Goal: Information Seeking & Learning: Learn about a topic

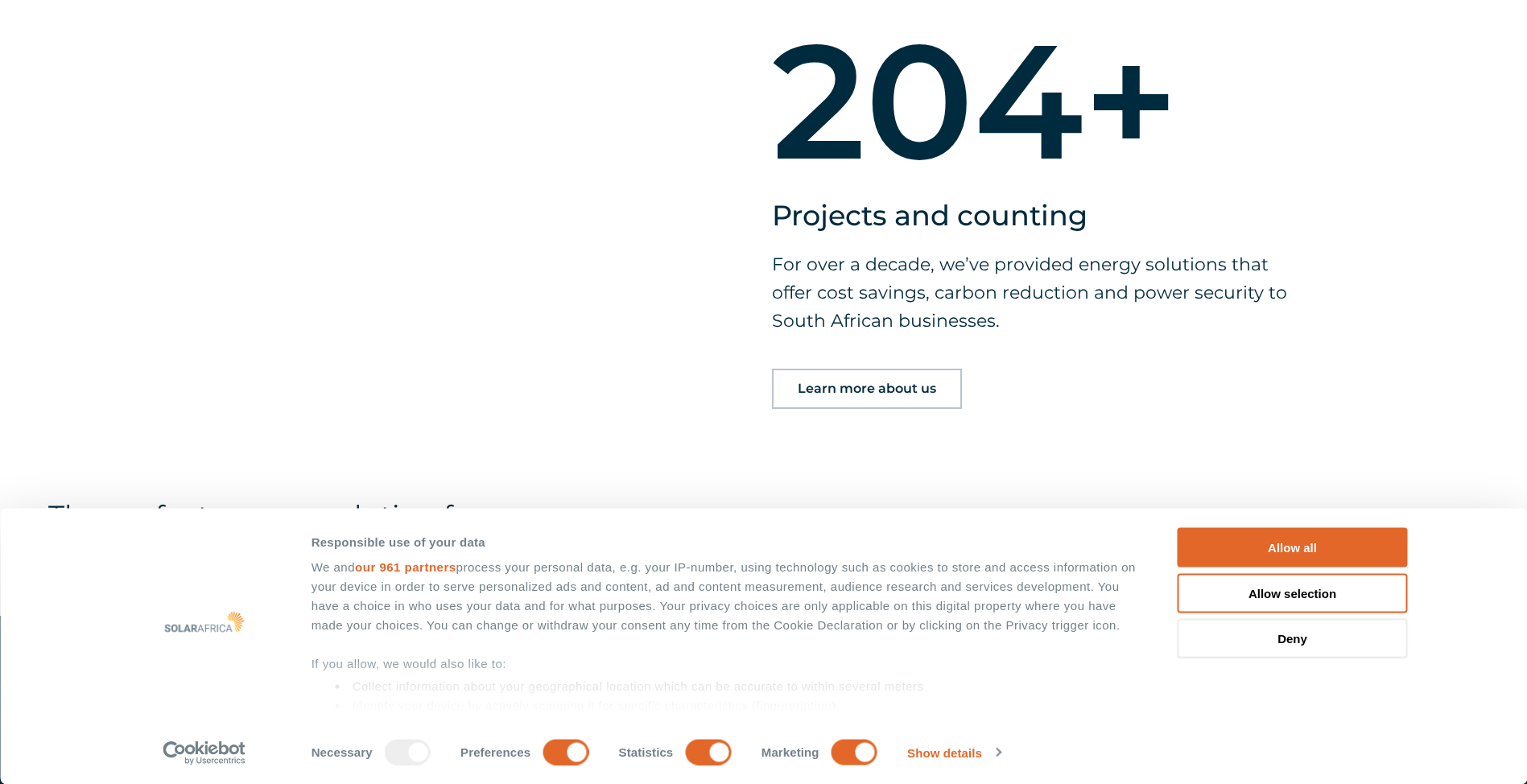
scroll to position [1449, 0]
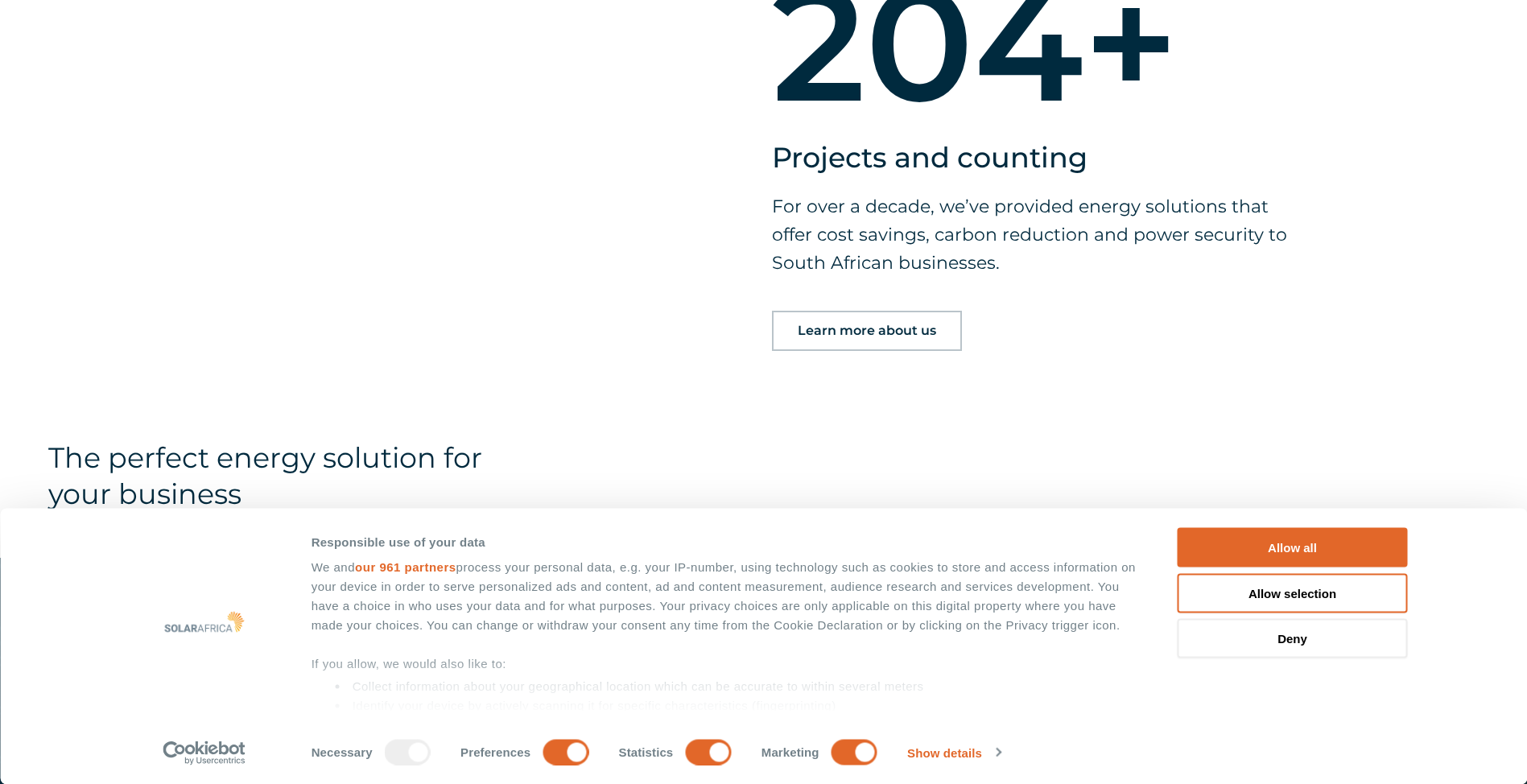
click at [879, 332] on span "Learn more about us" at bounding box center [867, 330] width 139 height 13
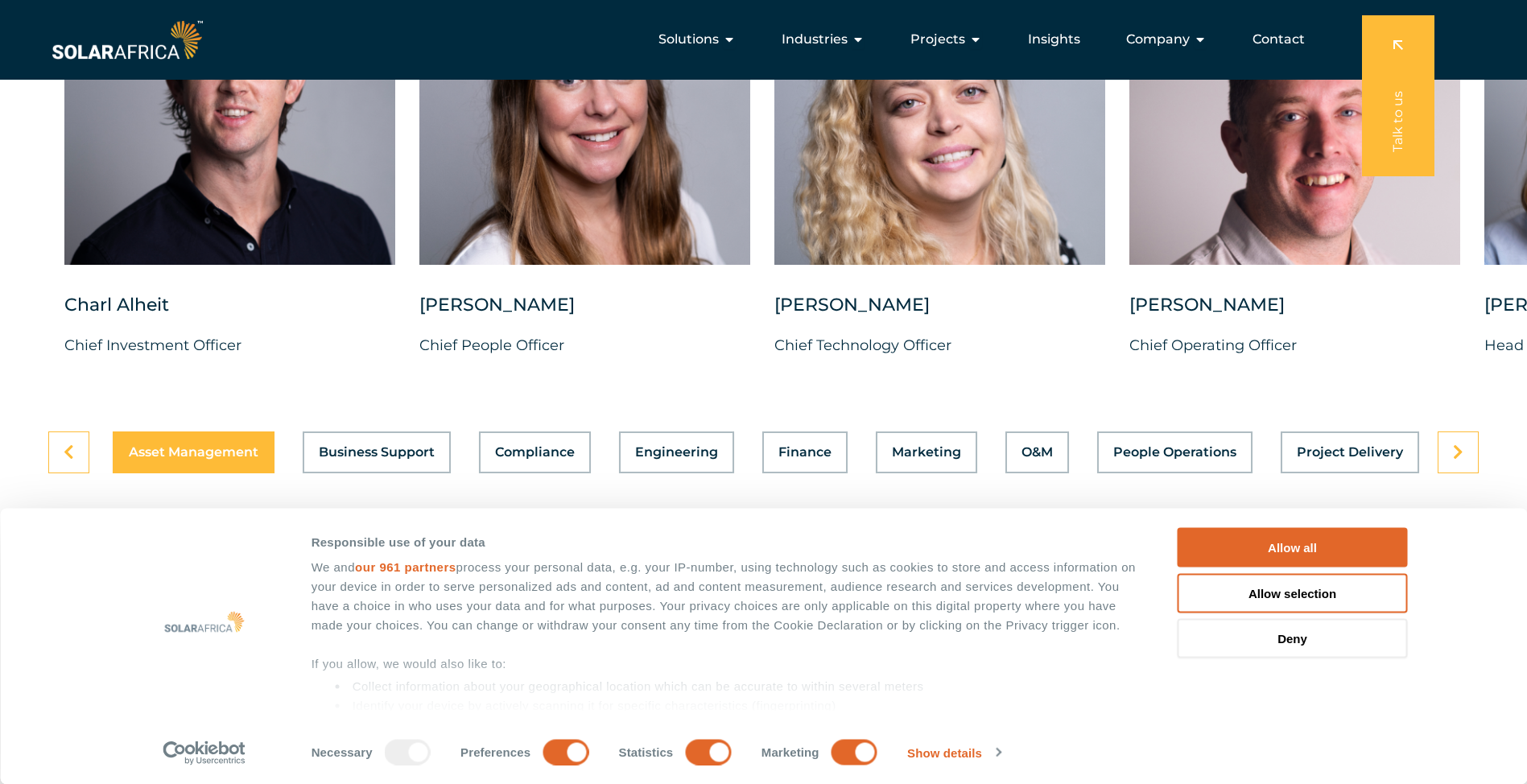
scroll to position [4225, 0]
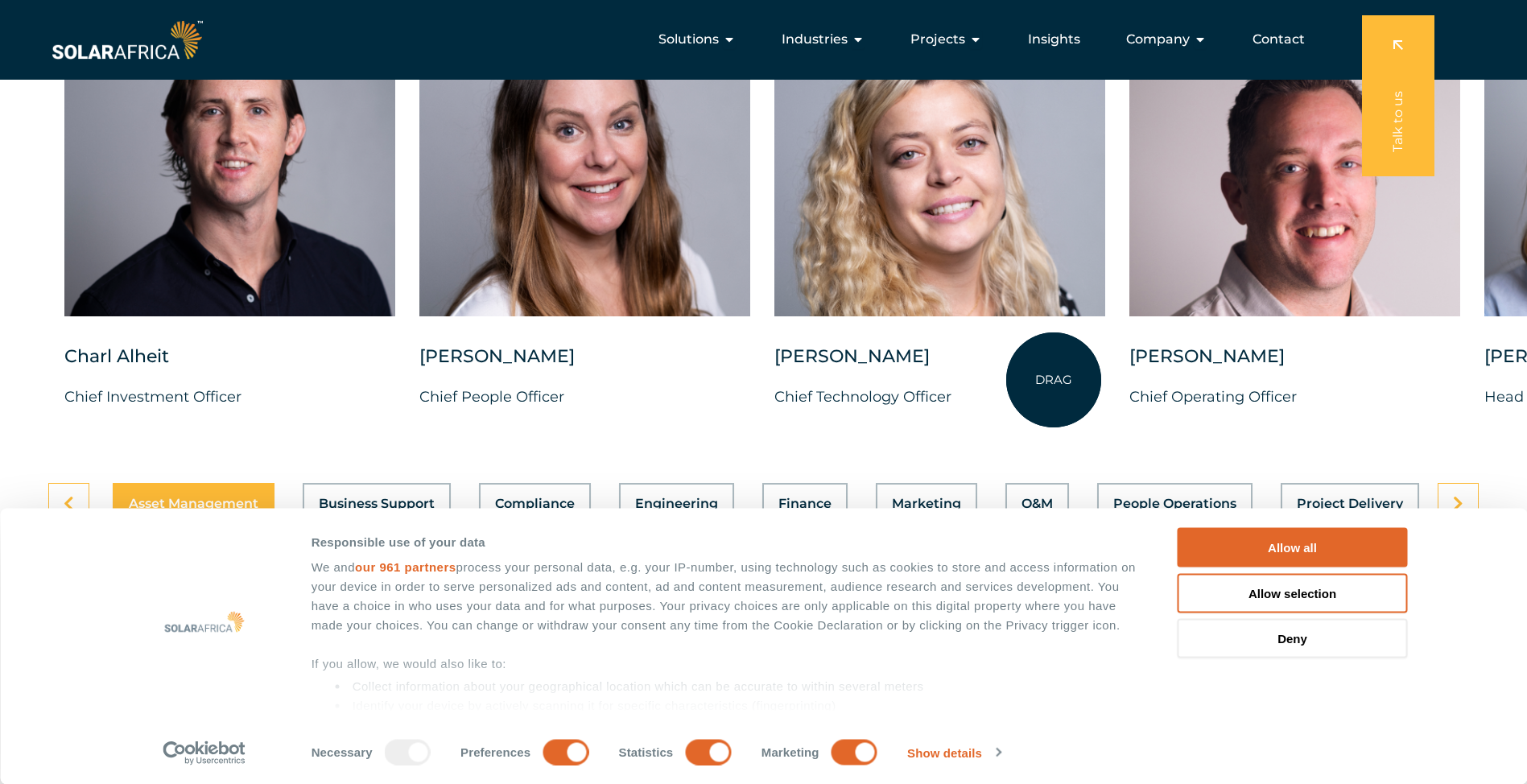
click at [1053, 380] on div "Suné Heesen" at bounding box center [939, 364] width 331 height 40
click at [1010, 397] on p "Chief Technology Officer" at bounding box center [939, 396] width 331 height 24
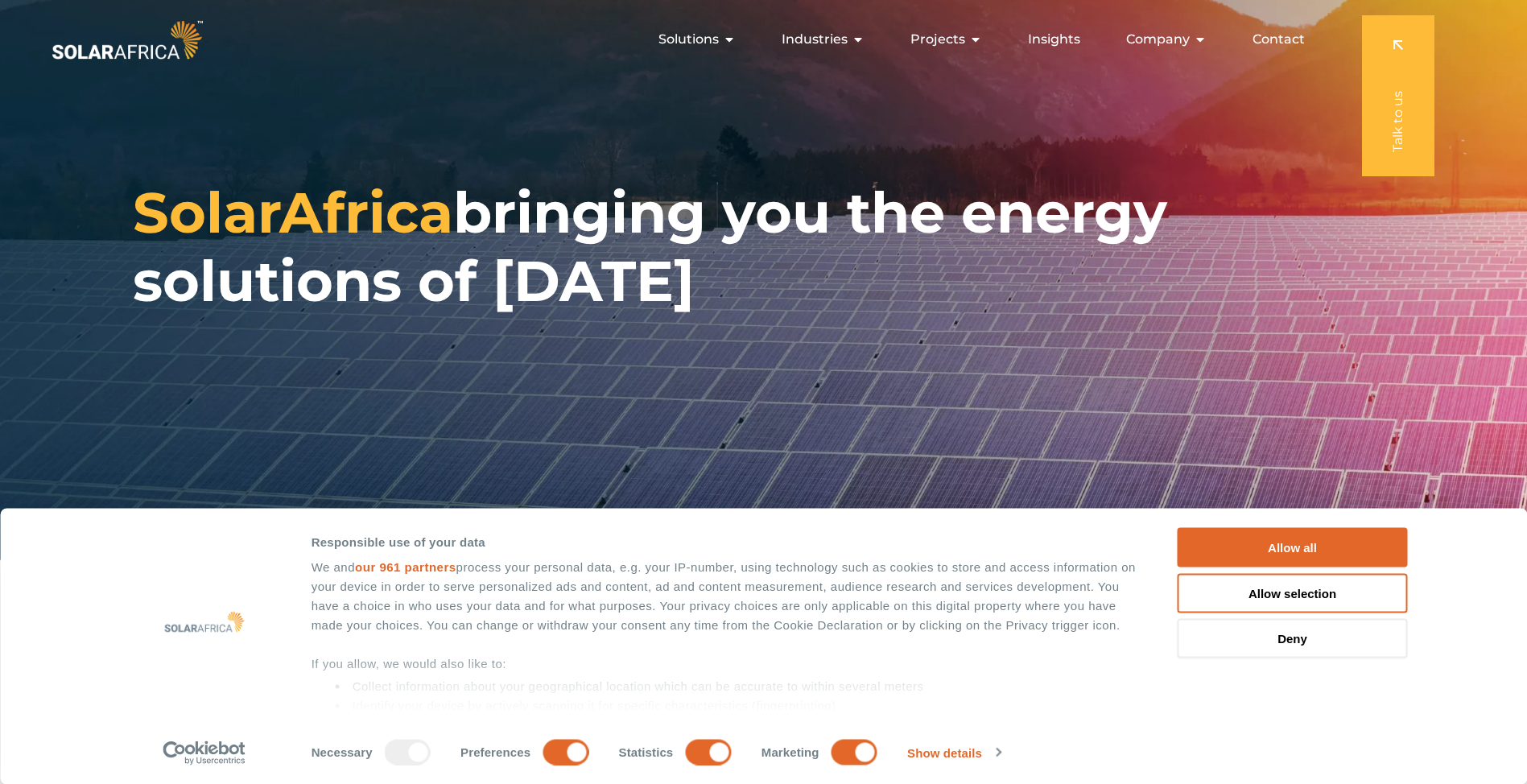
scroll to position [0, 0]
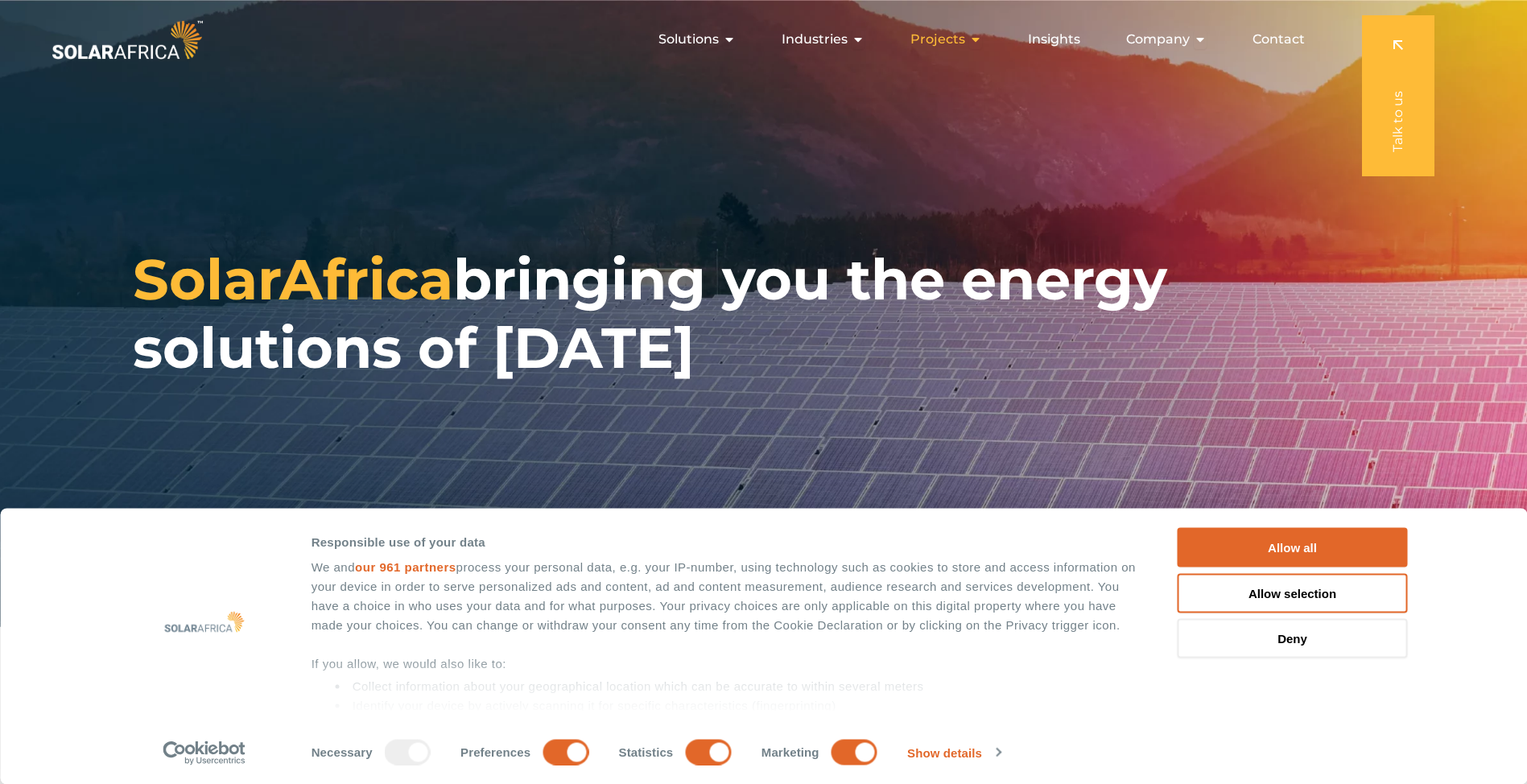
click at [977, 41] on icon "Menu" at bounding box center [974, 39] width 13 height 13
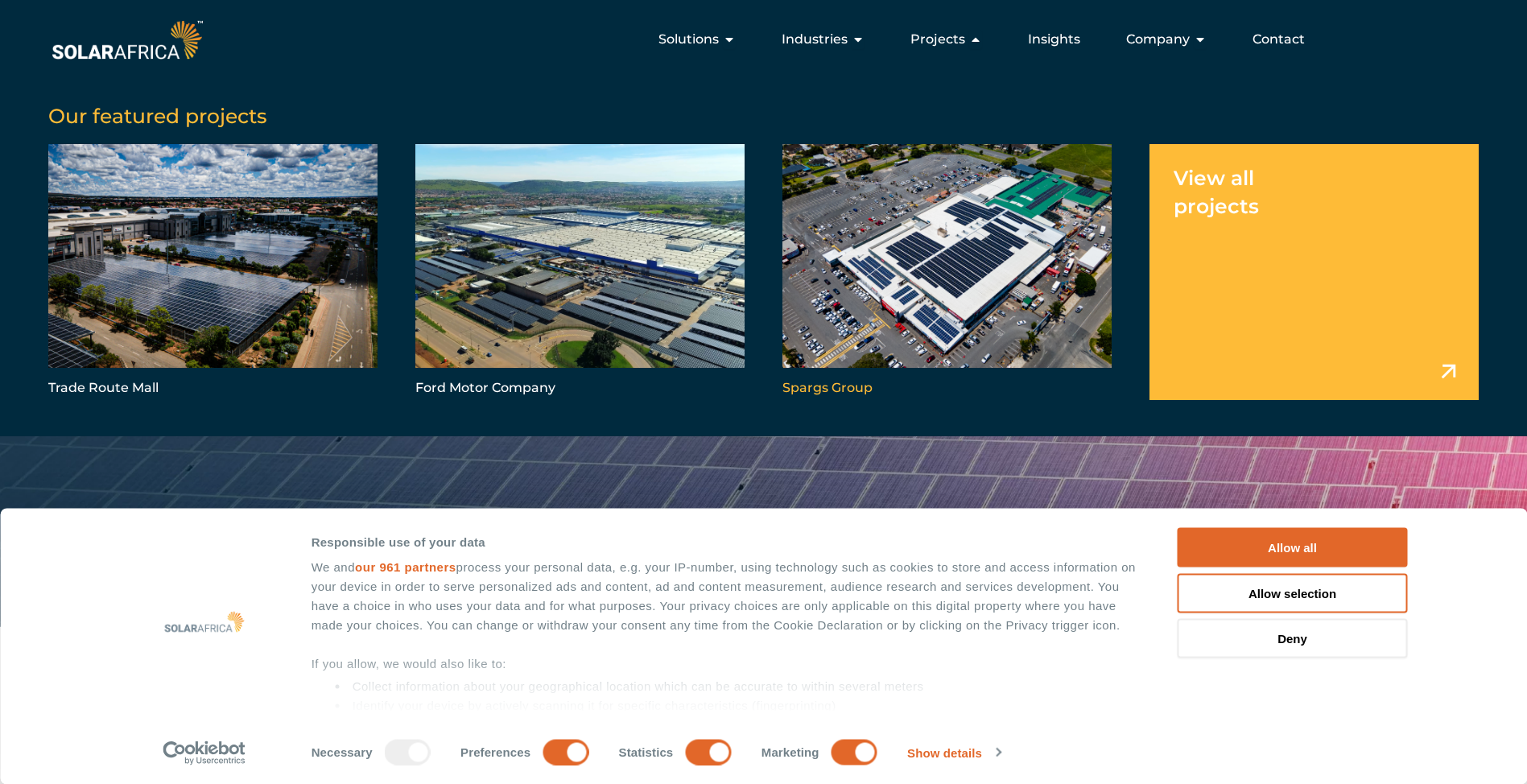
click at [936, 286] on link "Menu" at bounding box center [946, 271] width 329 height 255
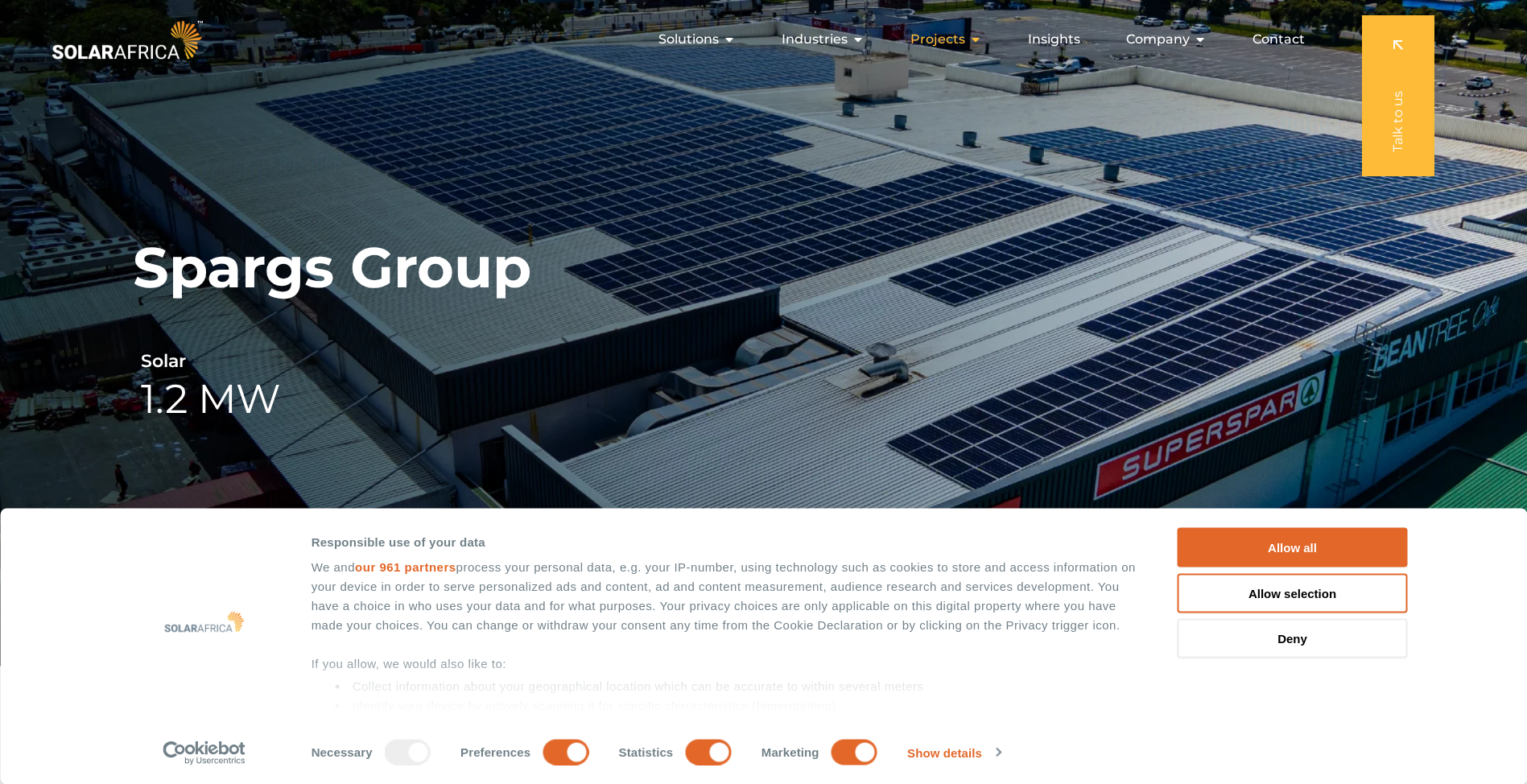
click at [974, 38] on icon "Menu" at bounding box center [974, 39] width 13 height 13
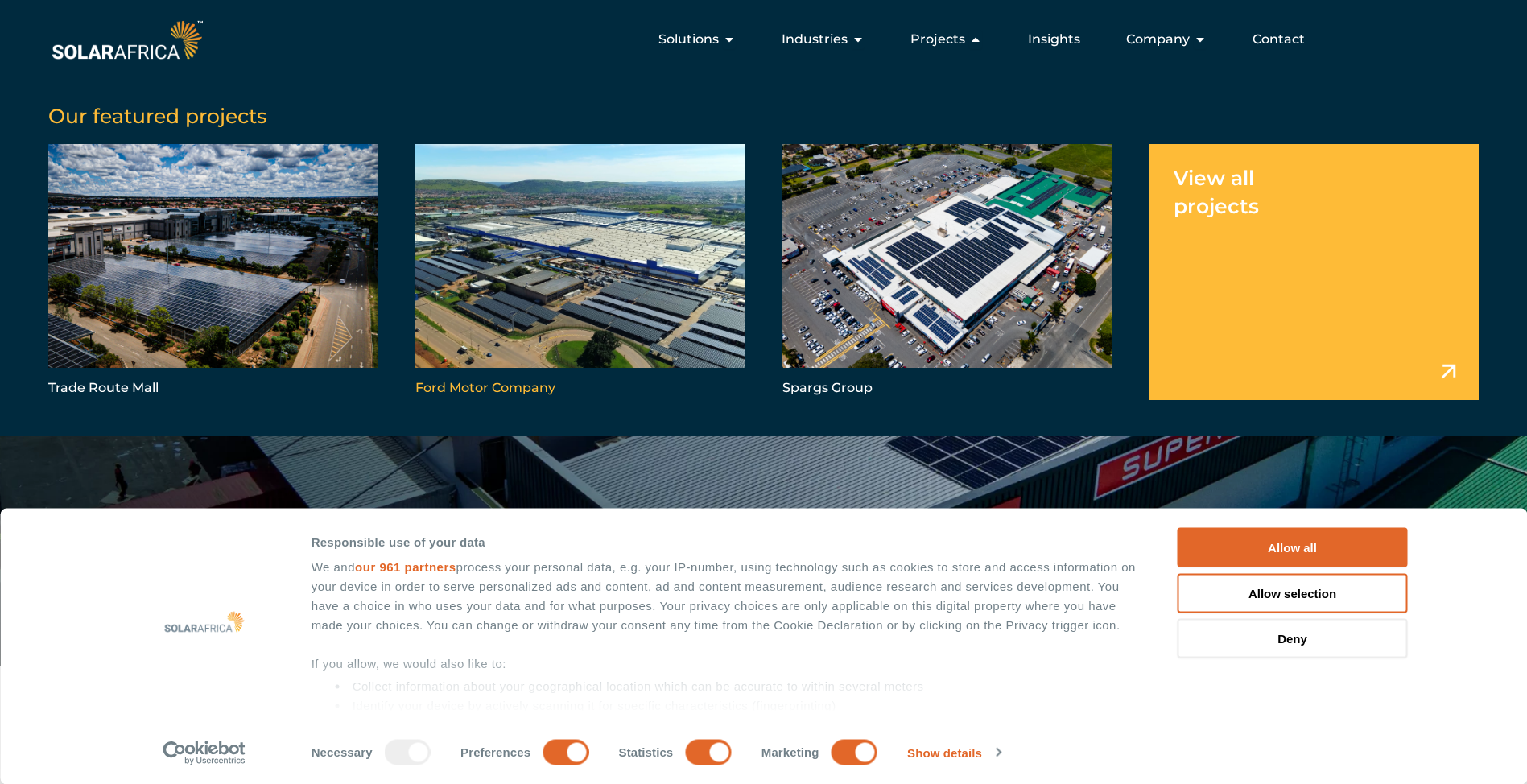
click at [600, 260] on link "Menu" at bounding box center [579, 271] width 329 height 255
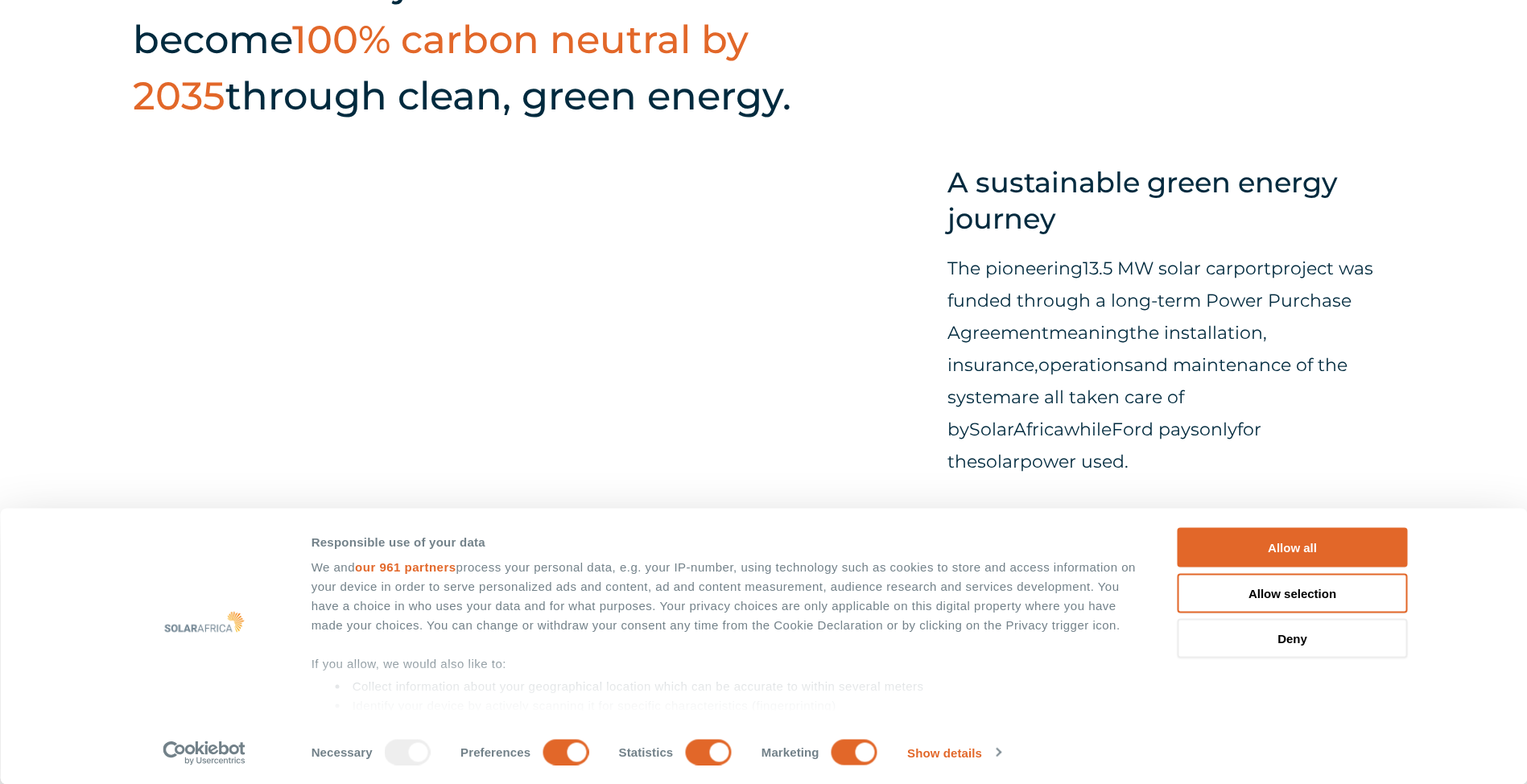
scroll to position [1047, 0]
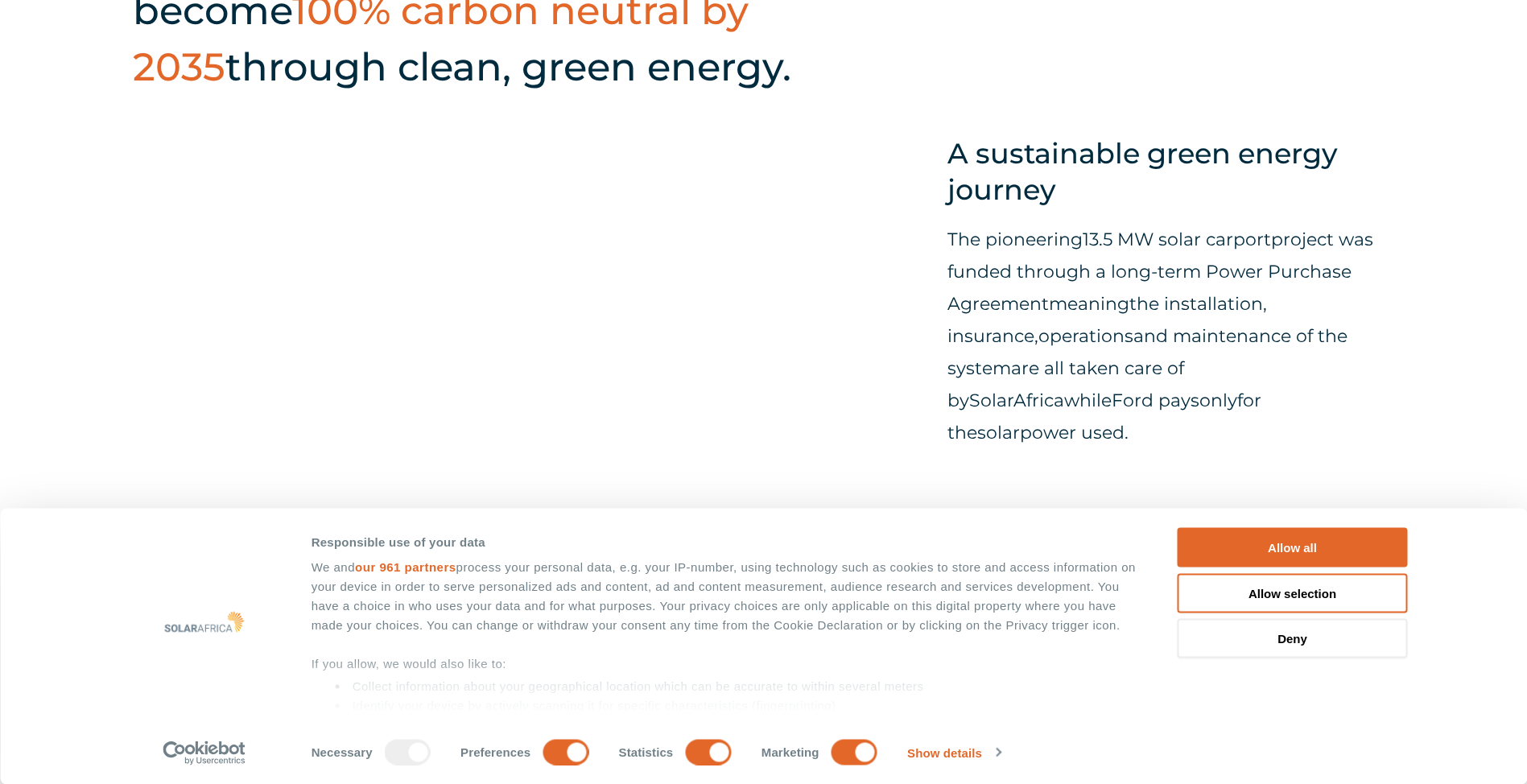
drag, startPoint x: 1208, startPoint y: 239, endPoint x: 1273, endPoint y: 233, distance: 65.3
click at [1273, 233] on p "The pioneering 13.5 MW solar carport project was funded through a long-term Pow…" at bounding box center [1170, 336] width 446 height 226
click at [909, 457] on div "To comply with global sustainability requirements, Ford South Africa launched P…" at bounding box center [764, 79] width 1527 height 918
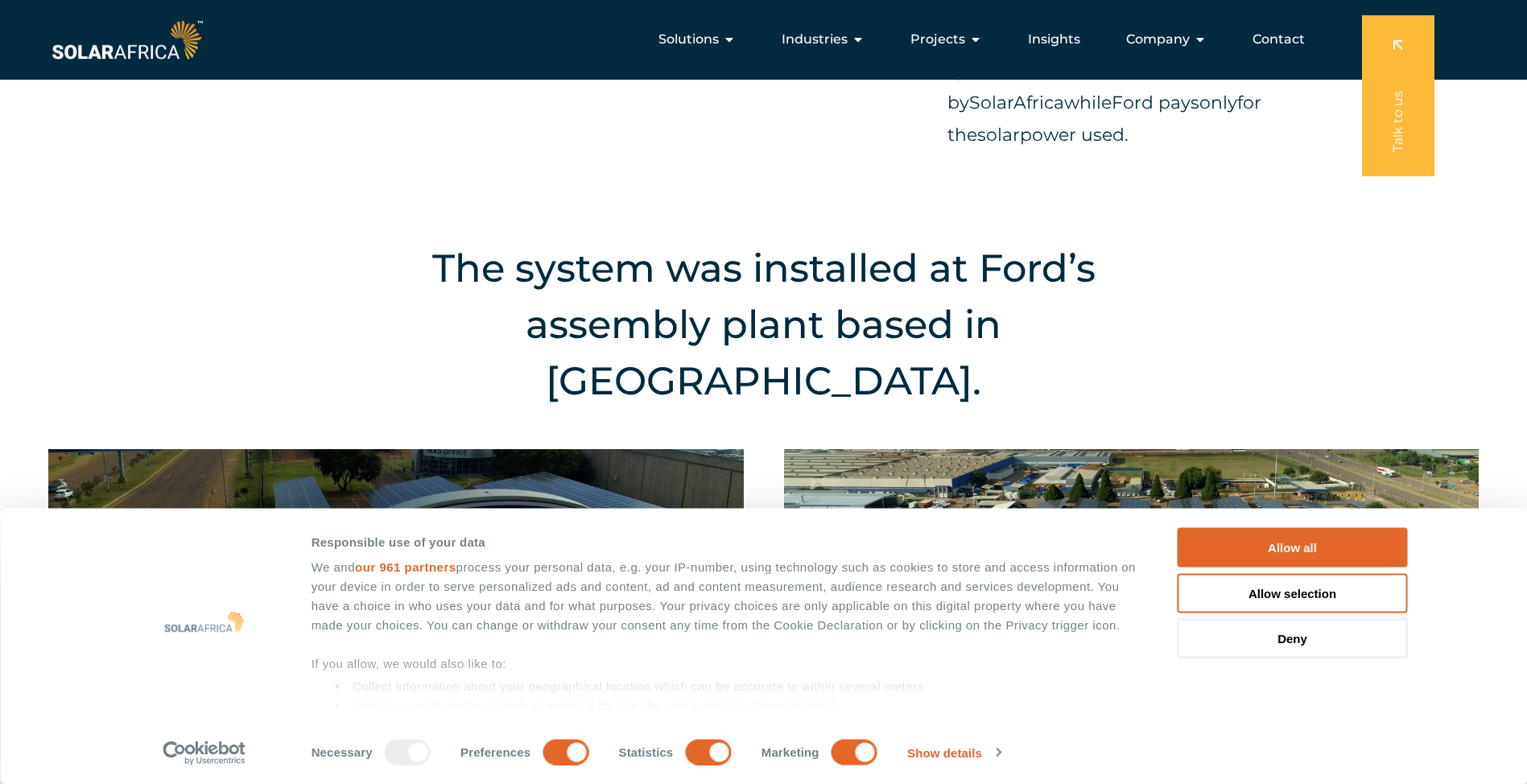
scroll to position [1288, 0]
